Goal: Task Accomplishment & Management: Use online tool/utility

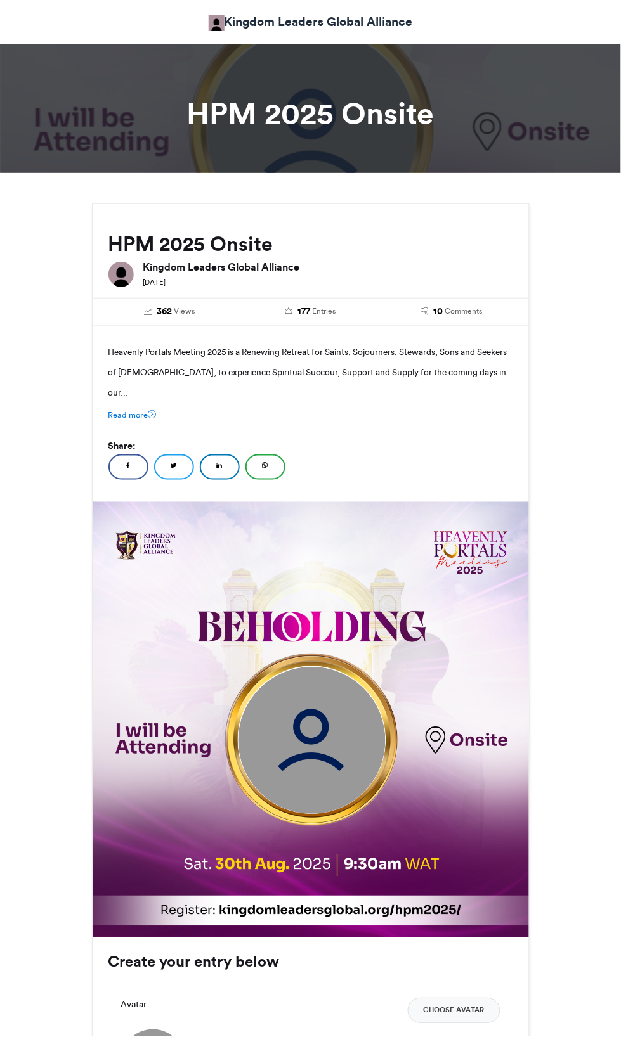
click at [320, 787] on img at bounding box center [311, 740] width 147 height 147
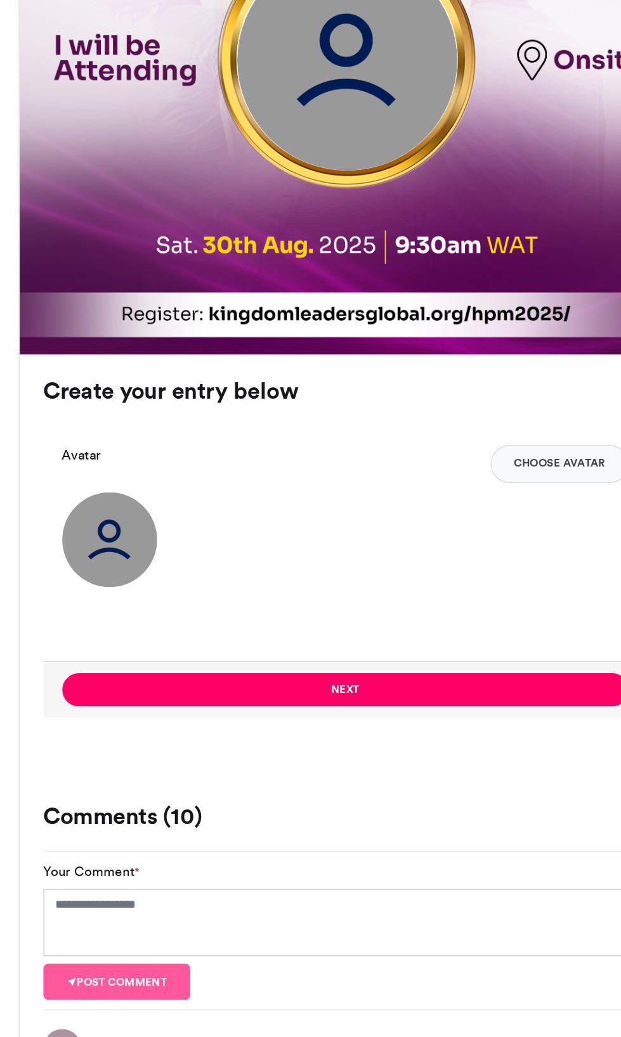
scroll to position [520, 0]
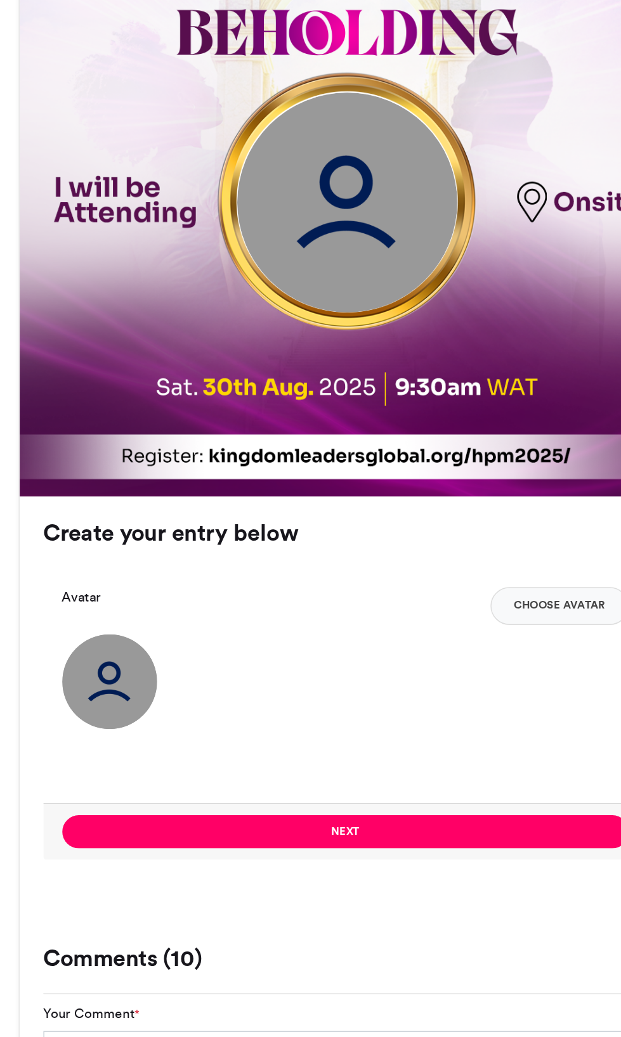
click at [264, 254] on img at bounding box center [311, 221] width 147 height 147
click at [131, 559] on img at bounding box center [152, 541] width 63 height 63
click at [450, 504] on button "Choose Avatar" at bounding box center [454, 491] width 93 height 25
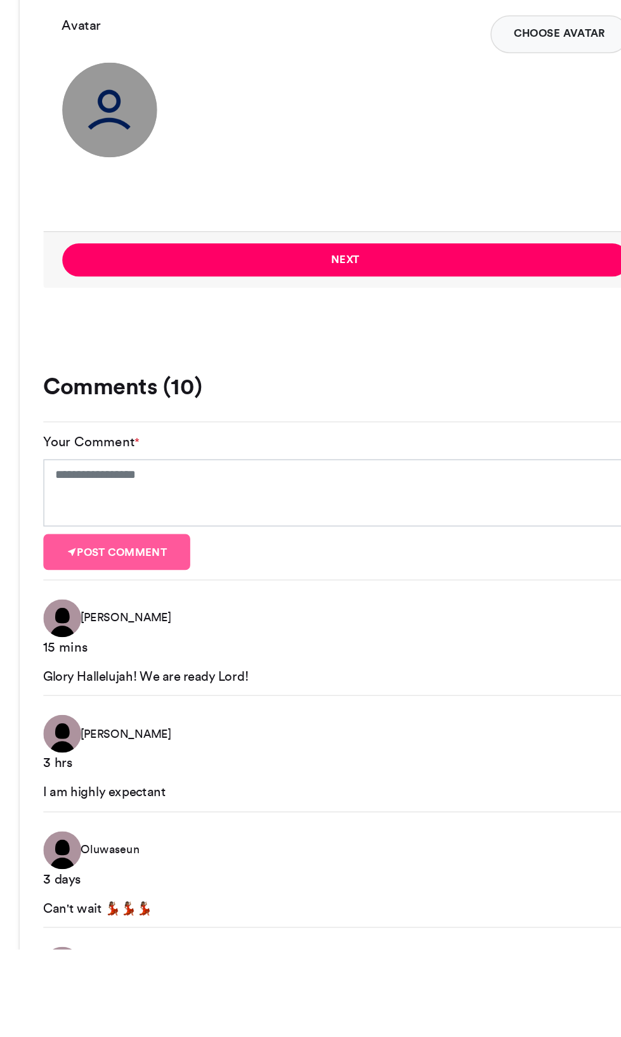
scroll to position [588, 0]
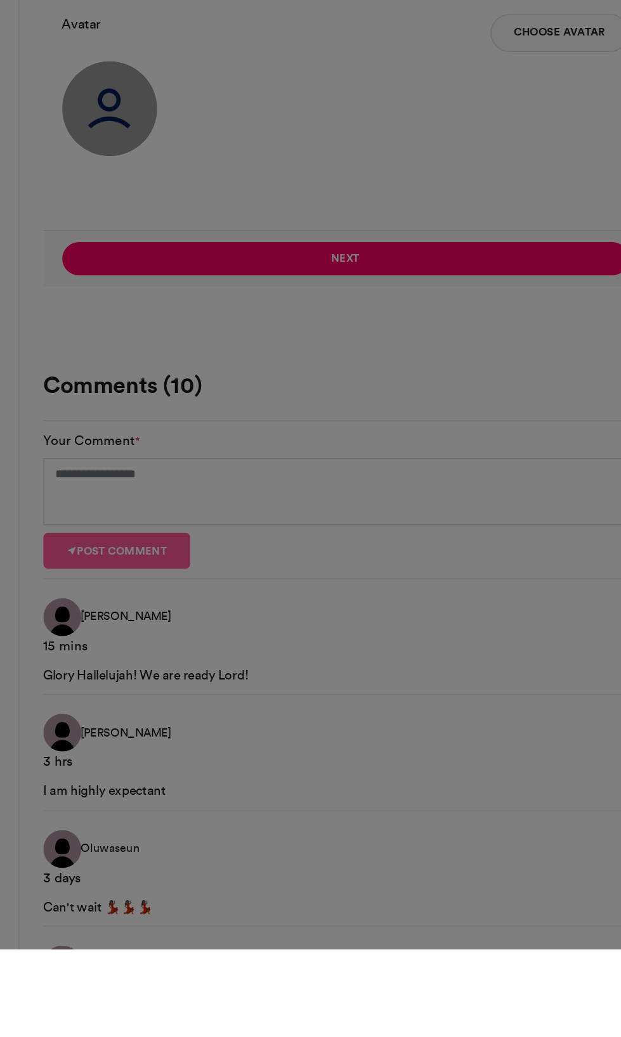
type input "******"
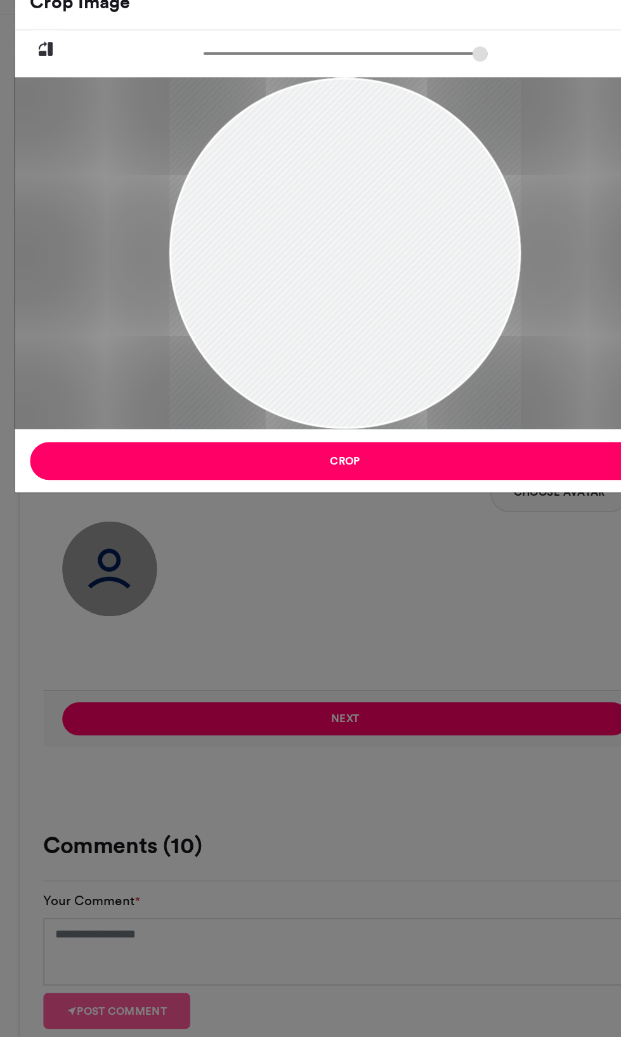
scroll to position [647, 0]
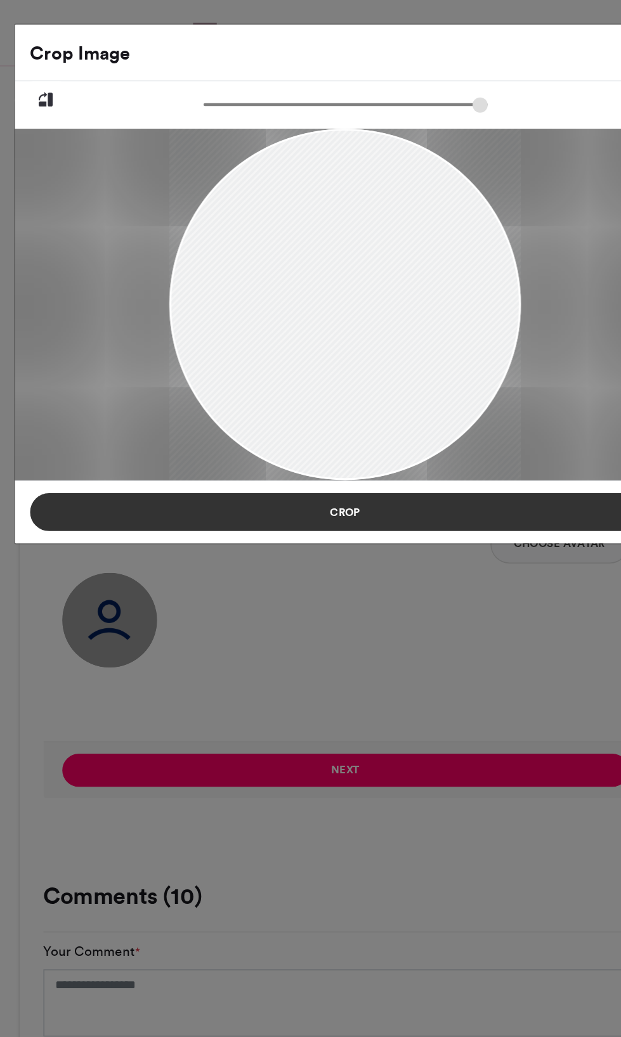
click at [243, 342] on button "Crop" at bounding box center [311, 342] width 422 height 25
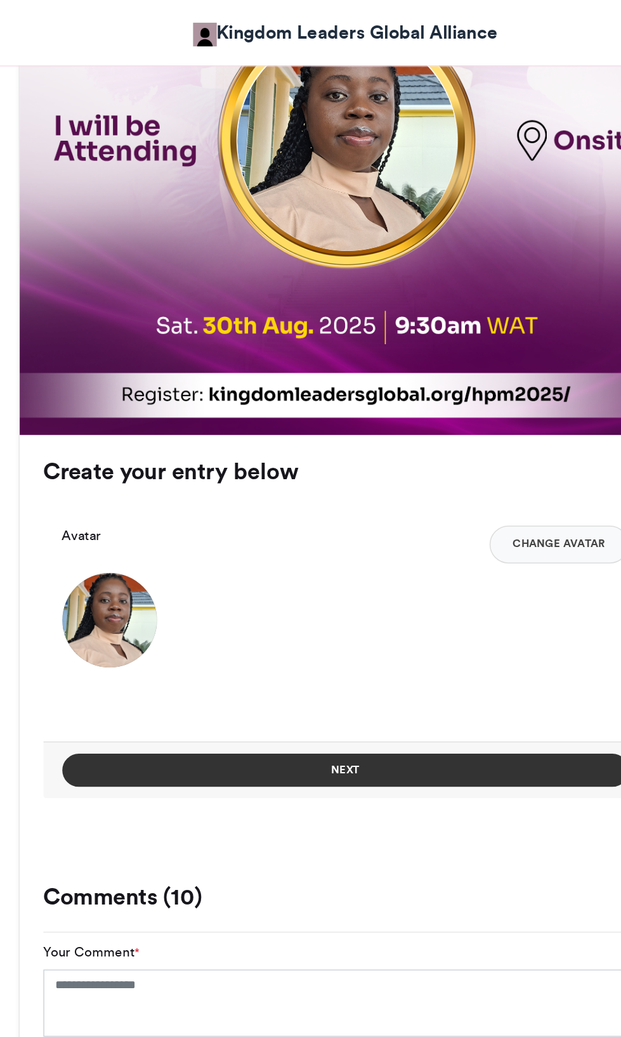
click at [280, 527] on button "Next" at bounding box center [310, 516] width 379 height 22
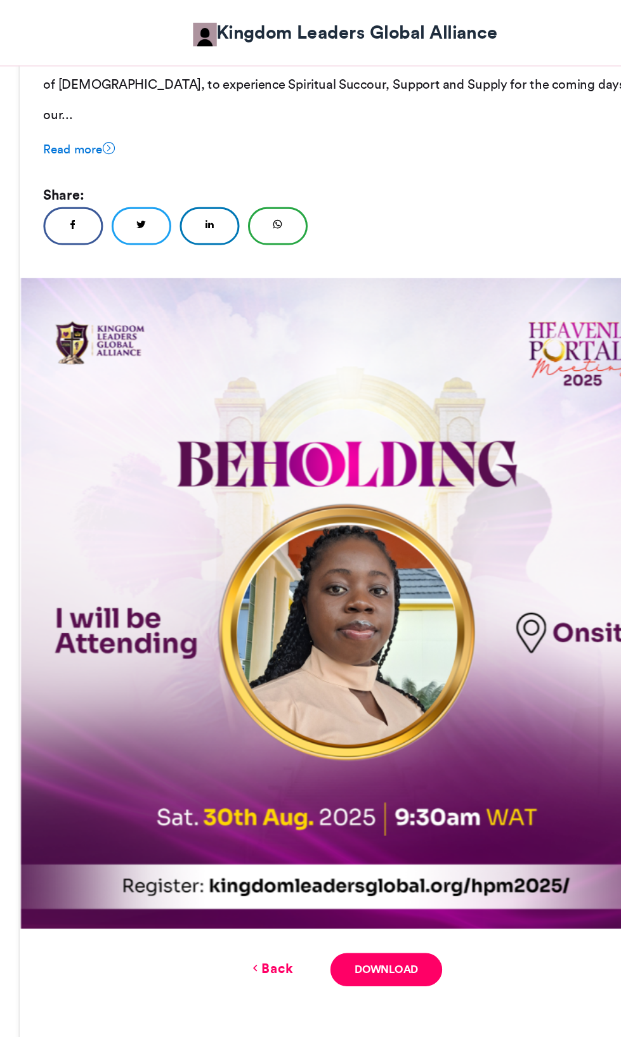
scroll to position [314, 0]
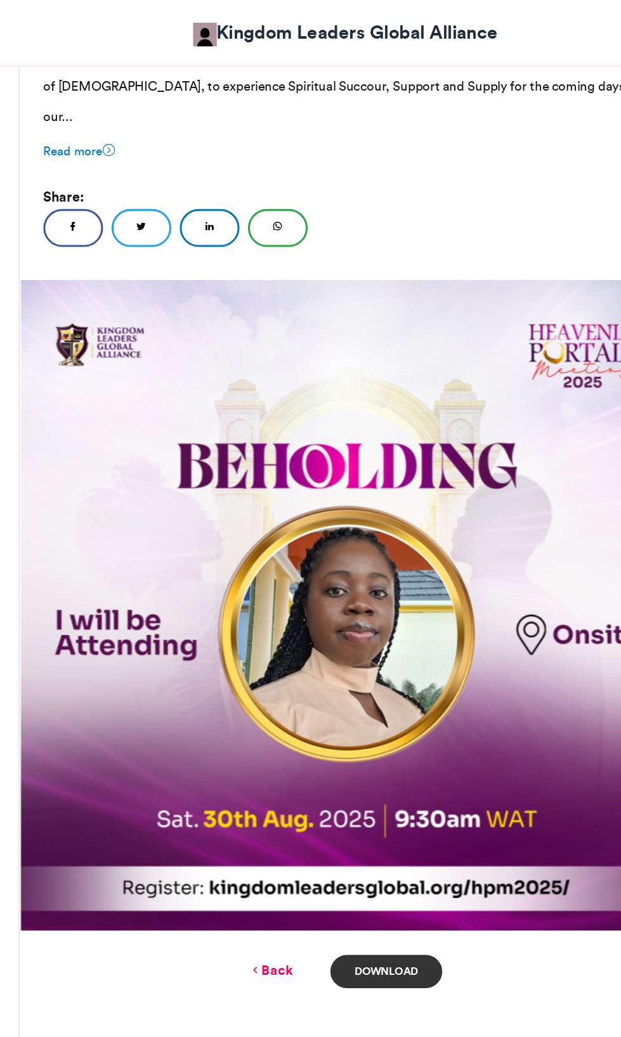
click at [345, 662] on link "Download" at bounding box center [337, 651] width 74 height 22
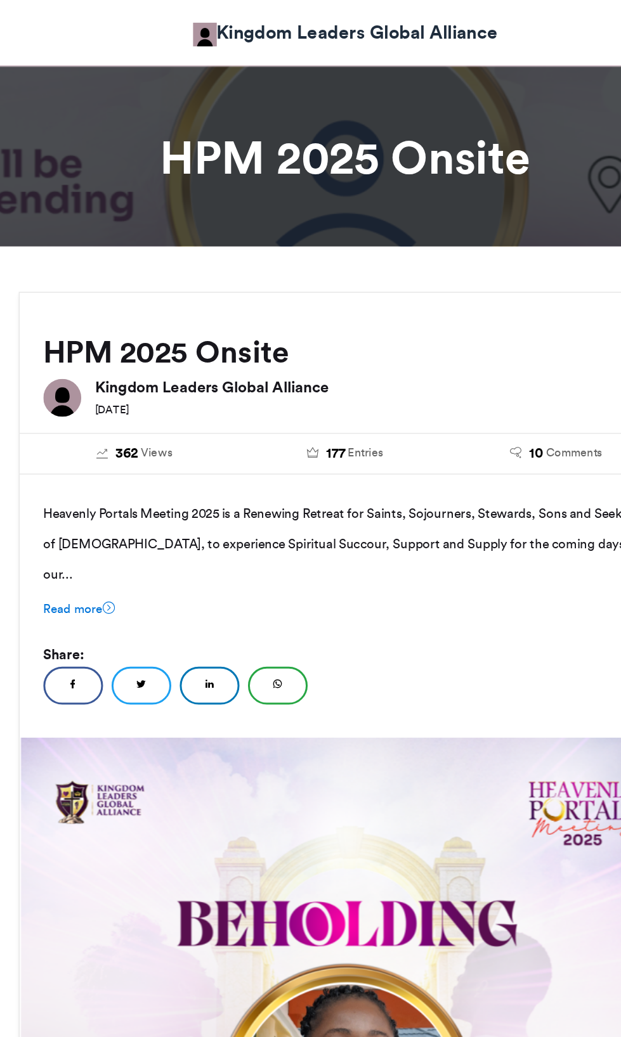
scroll to position [4, 0]
